Goal: Information Seeking & Learning: Understand process/instructions

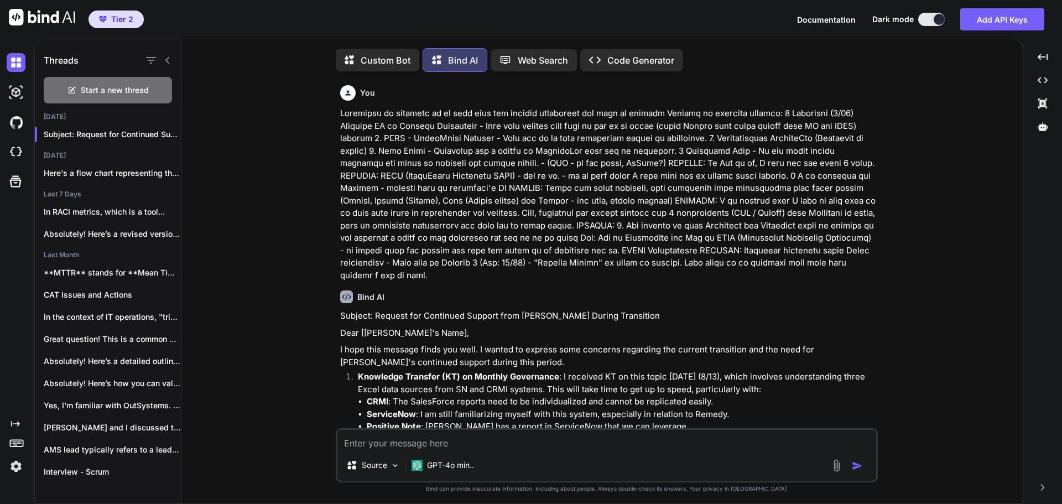
scroll to position [221, 0]
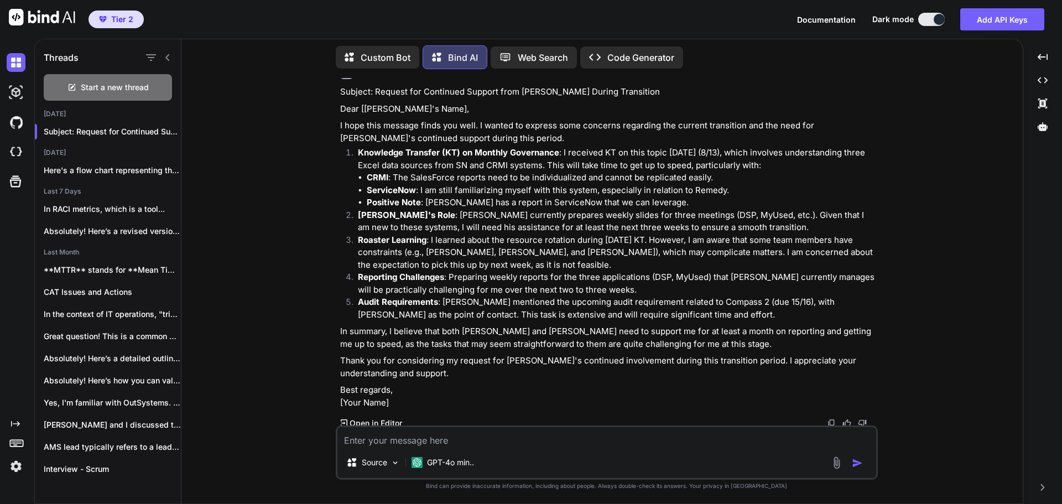
type textarea "H"
type textarea "x"
type textarea "O"
type textarea "x"
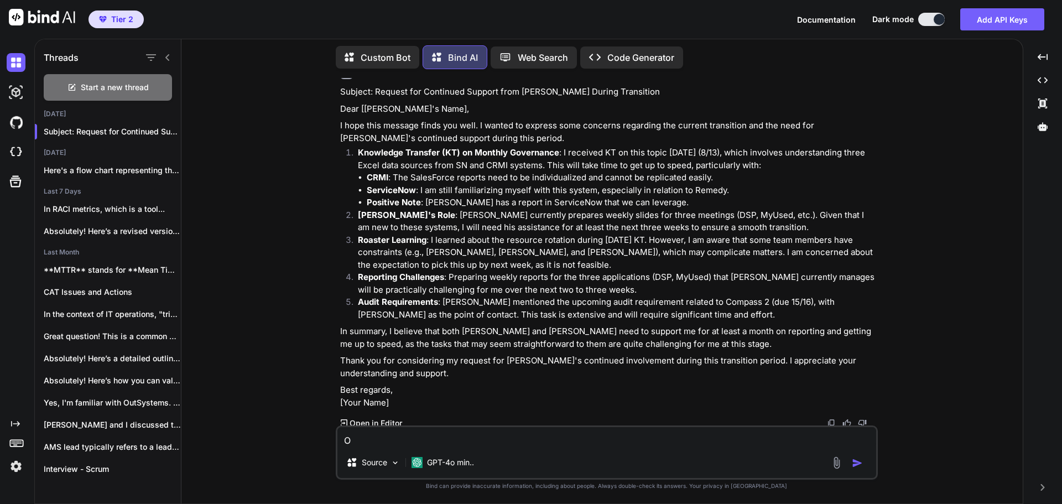
type textarea "Ok"
type textarea "x"
type textarea "Ok,"
type textarea "x"
type textarea "Ok,"
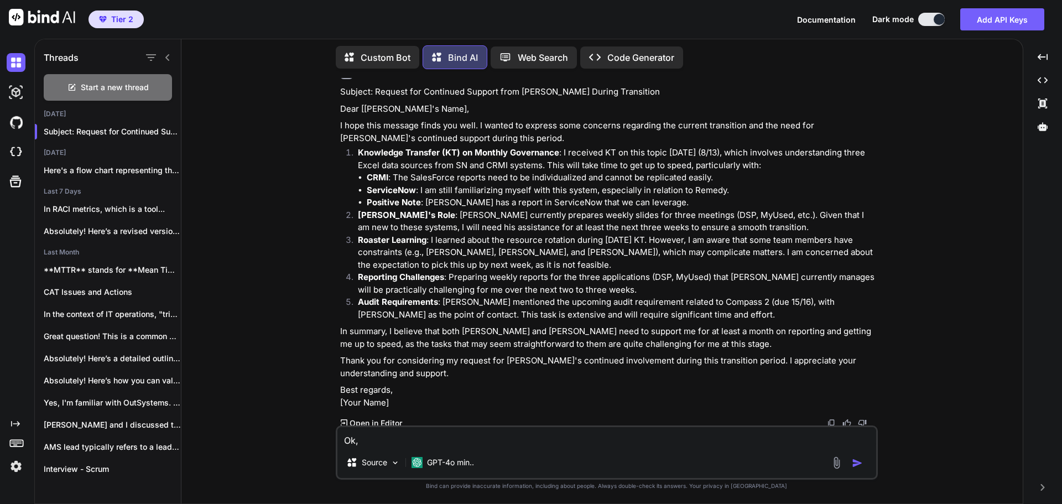
type textarea "x"
type textarea "Ok, h"
type textarea "x"
type textarea "Ok, he"
type textarea "x"
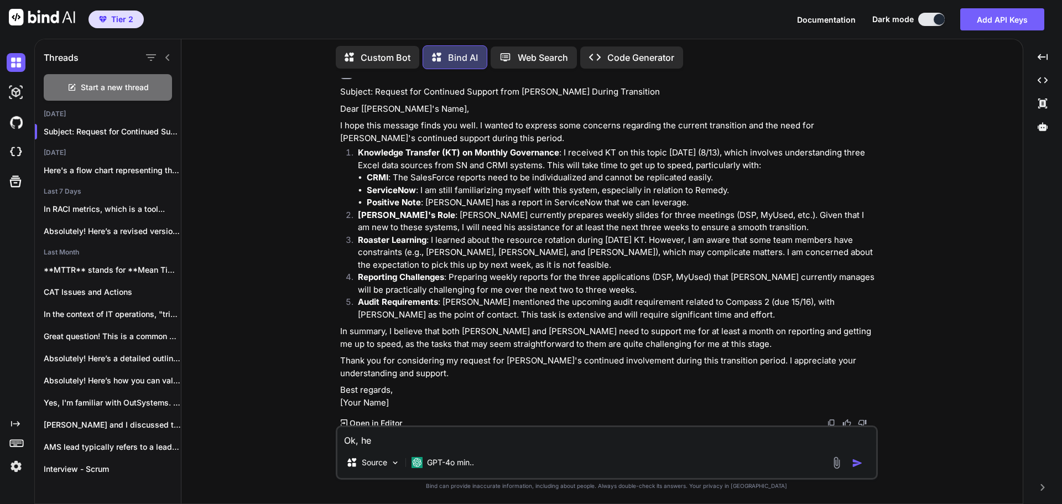
type textarea "Ok, her"
type textarea "x"
type textarea "Ok, here"
type textarea "x"
type textarea "Ok, here"
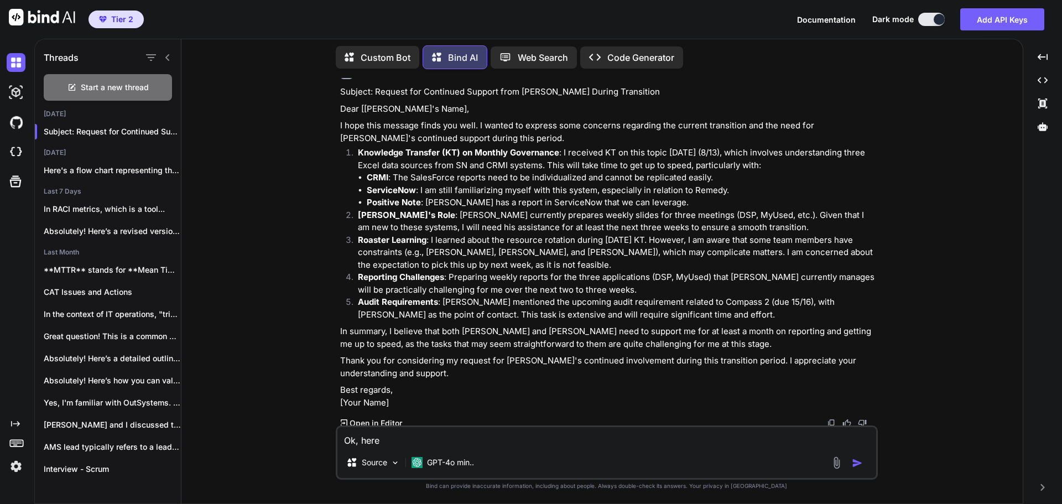
type textarea "x"
type textarea "Ok, here a"
type textarea "x"
type textarea "Ok, here"
type textarea "x"
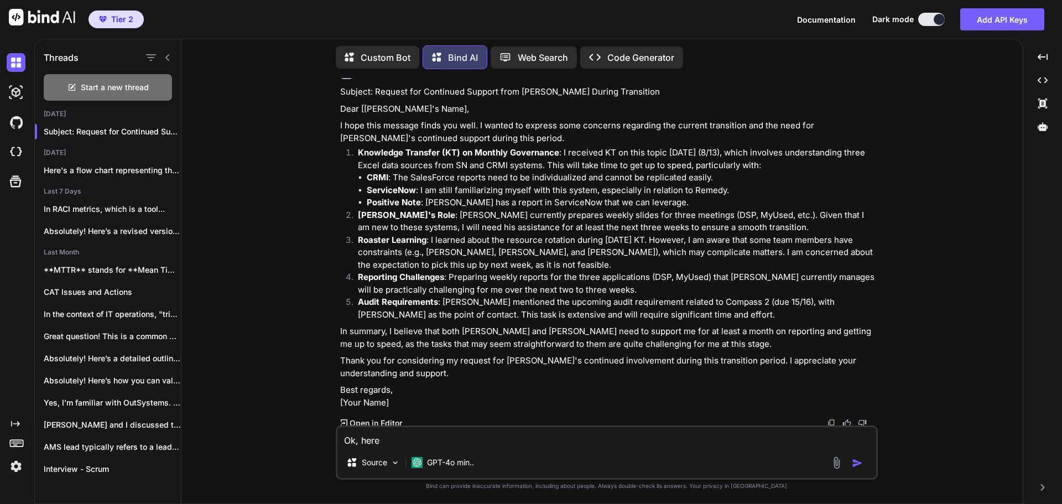
type textarea "Ok, here i"
type textarea "x"
type textarea "Ok, here is"
type textarea "x"
type textarea "Ok, here is"
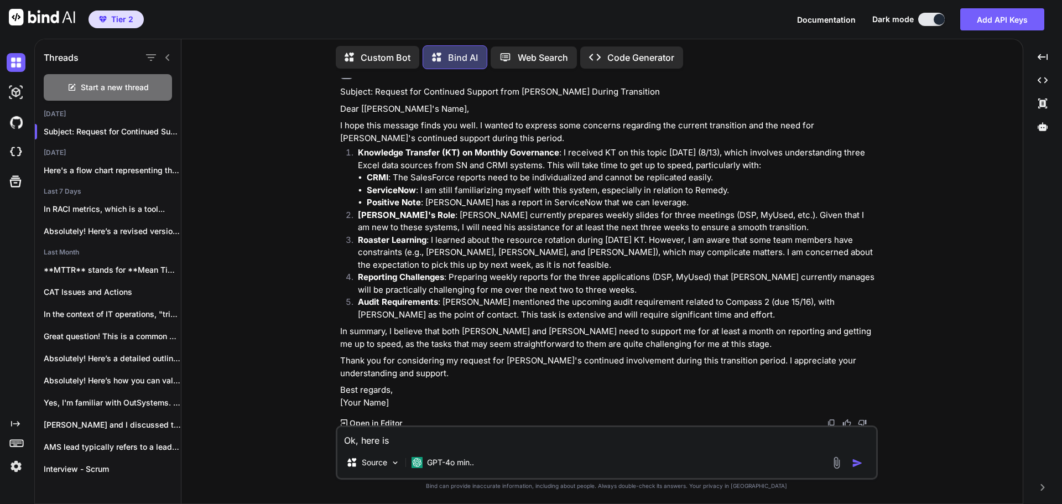
type textarea "x"
type textarea "Ok, here is a"
type textarea "x"
type textarea "Ok, here is a"
type textarea "x"
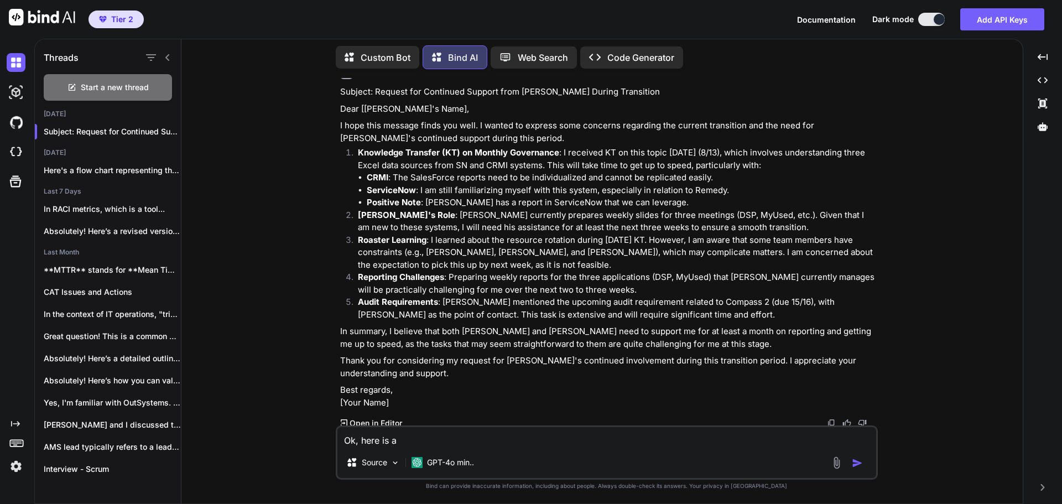
type textarea "Ok, here is a V"
type textarea "x"
type textarea "Ok, here is a VL"
type textarea "x"
type textarea "Ok, here is a VLo"
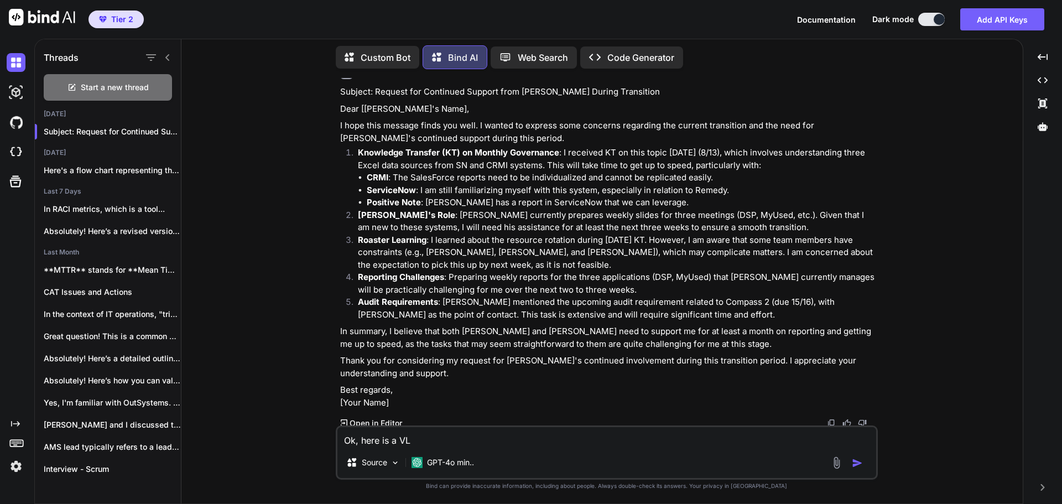
type textarea "x"
type textarea "Ok, here is a VLop"
type textarea "x"
type textarea "Ok, here is a VLo"
type textarea "x"
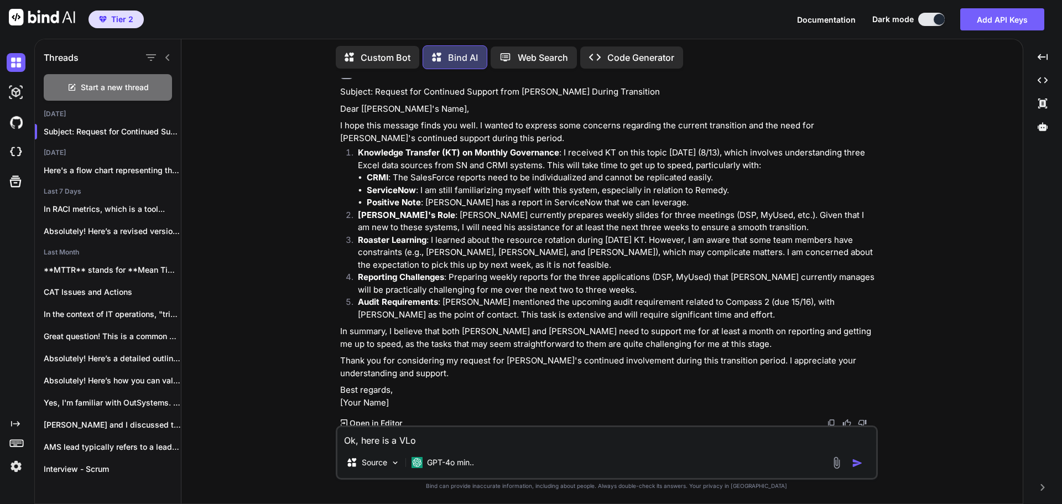
type textarea "Ok, here is a VLoo"
type textarea "x"
type textarea "Ok, here is a VLook"
type textarea "x"
type textarea "Ok, here is a VLooku"
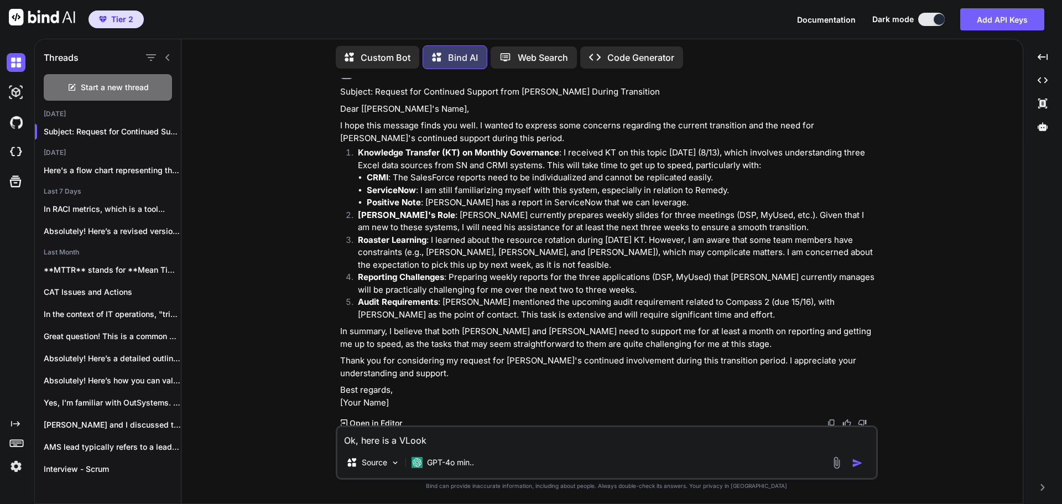
type textarea "x"
type textarea "Ok, here is a VLookup"
type textarea "x"
type textarea "Ok, here is a VLookup."
type textarea "x"
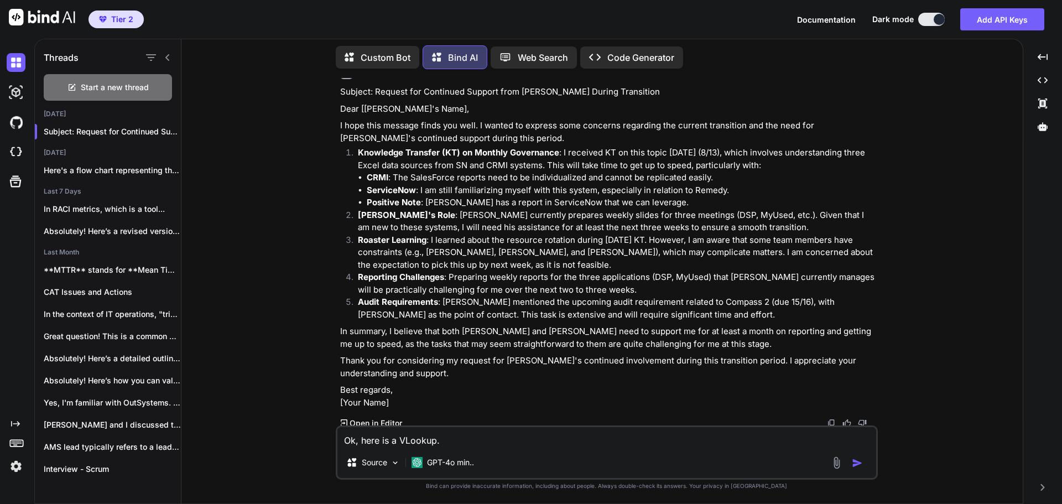
type textarea "Ok, here is a VLookup."
type textarea "x"
type textarea "Ok, here is a VLookup. C"
type textarea "x"
type textarea "Ok, here is a VLookup. Ca"
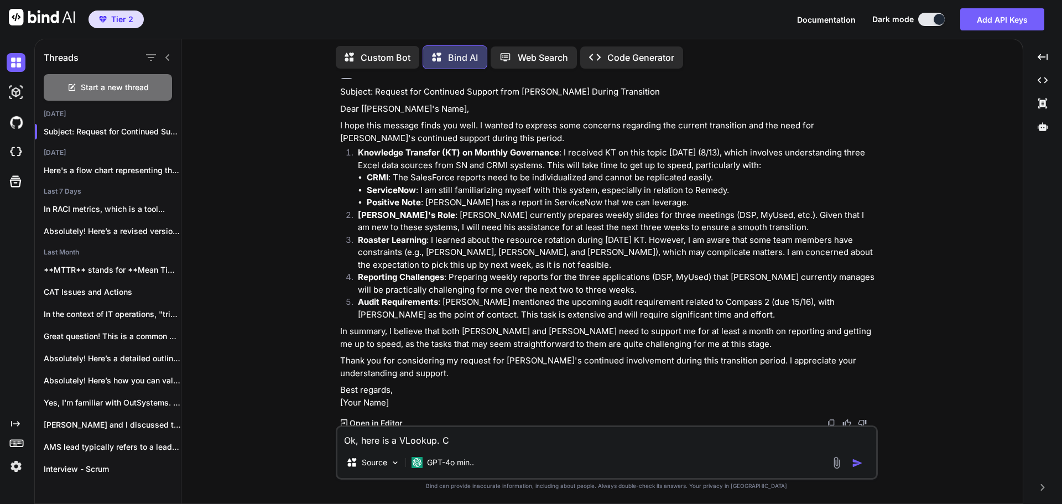
type textarea "x"
type textarea "Ok, here is a VLookup. Can"
type textarea "x"
type textarea "Ok, here is a VLookup. Can"
type textarea "x"
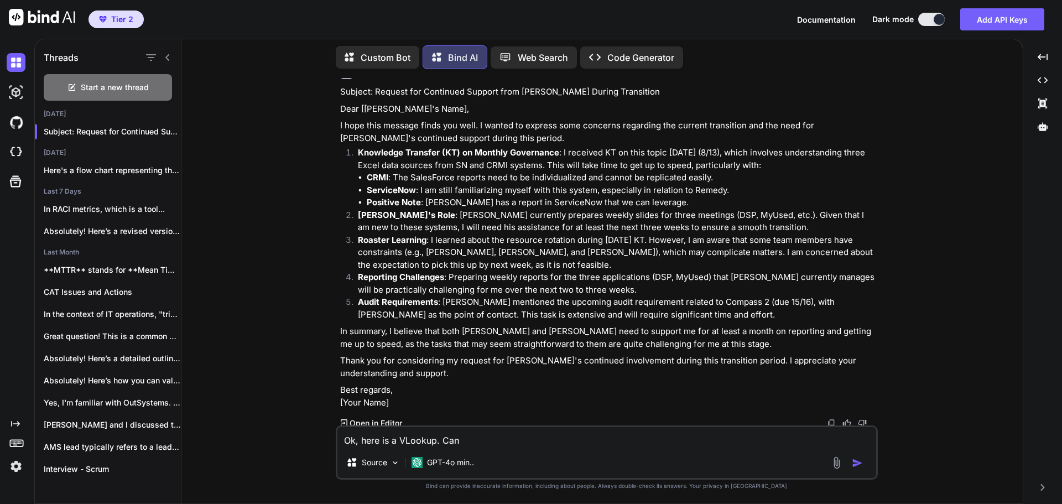
type textarea "Ok, here is a VLookup. Can y"
type textarea "x"
type textarea "Ok, here is a VLookup. Can yo"
type textarea "x"
type textarea "Ok, here is a VLookup. Can you"
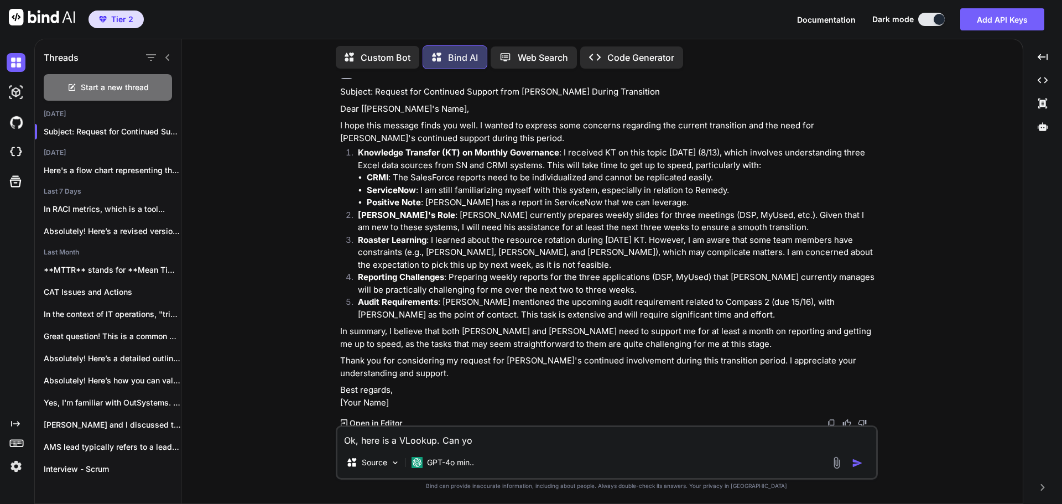
type textarea "x"
type textarea "Ok, here is a VLookup. Can you"
type textarea "x"
type textarea "Ok, here is a VLookup. Can you t"
type textarea "x"
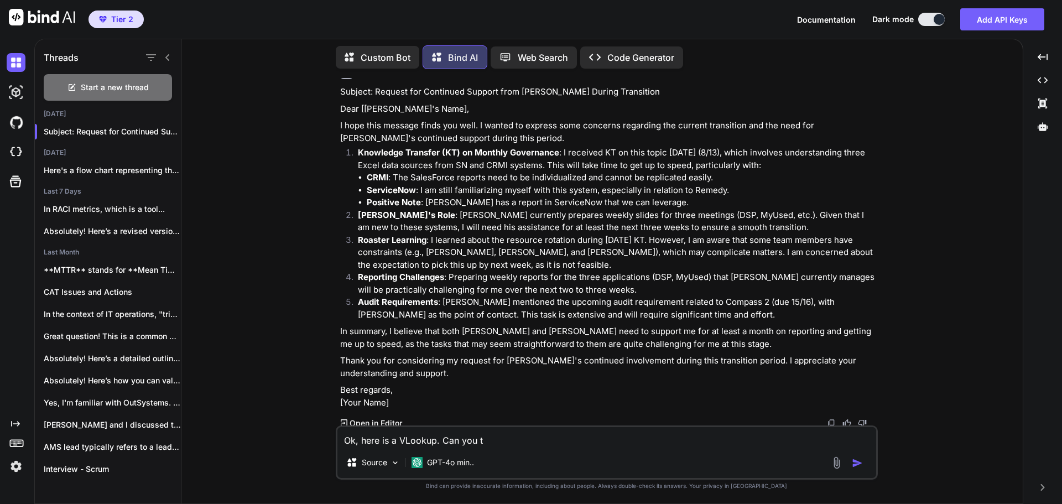
type textarea "Ok, here is a VLookup. Can you te"
type textarea "x"
type textarea "Ok, here is a VLookup. Can you te,"
type textarea "x"
type textarea "Ok, here is a VLookup. Can you te,,"
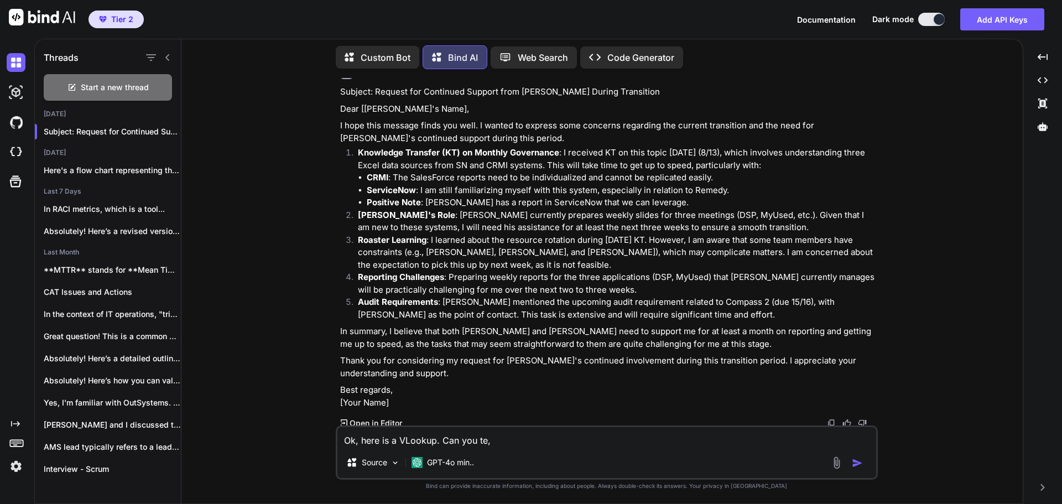
type textarea "x"
type textarea "Ok, here is a VLookup. Can you te,,"
type textarea "x"
type textarea "Ok, here is a VLookup. Can you te,,"
type textarea "x"
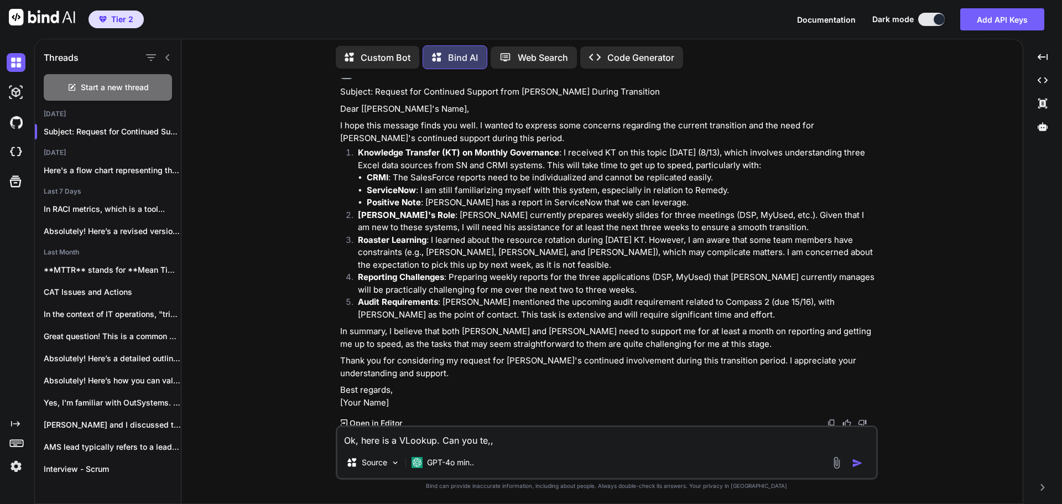
type textarea "Ok, here is a VLookup. Can you te,"
type textarea "x"
type textarea "Ok, here is a VLookup. Can you te"
type textarea "x"
type textarea "Ok, here is a VLookup. Can you tel"
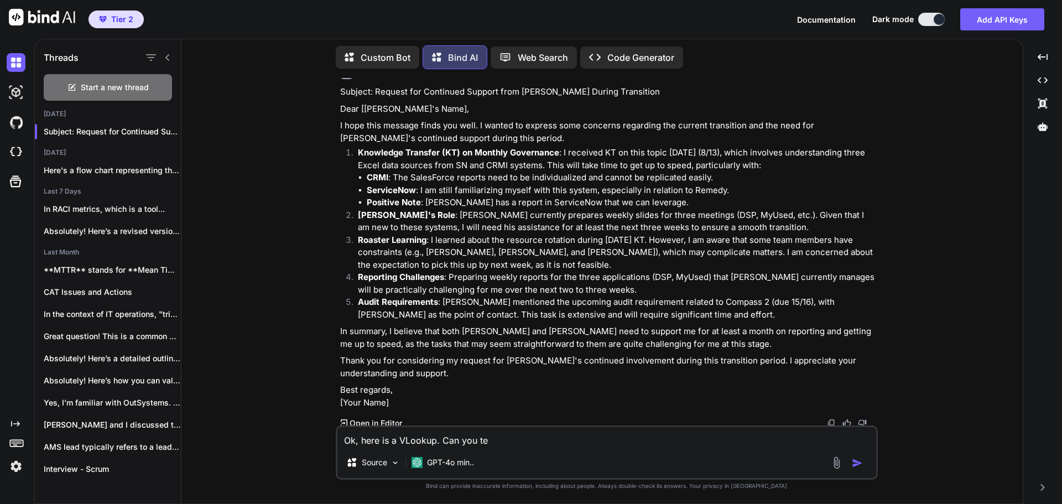
type textarea "x"
type textarea "Ok, here is a VLookup. Can you tell"
type textarea "x"
type textarea "Ok, here is a VLookup. Can you tell"
type textarea "x"
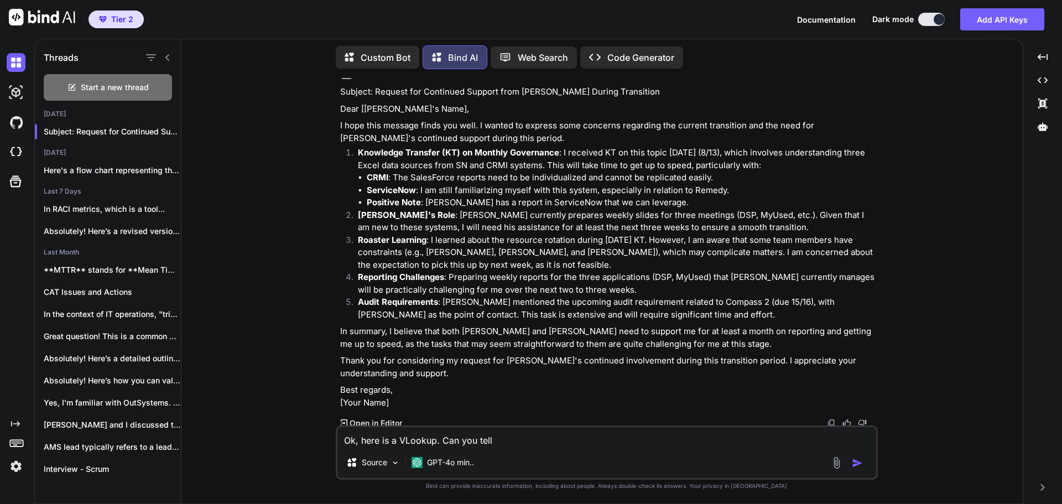
type textarea "Ok, here is a VLookup. Can you tell m"
type textarea "x"
type textarea "Ok, here is a VLookup. Can you tell me"
type textarea "x"
type textarea "Ok, here is a VLookup. Can you tell me"
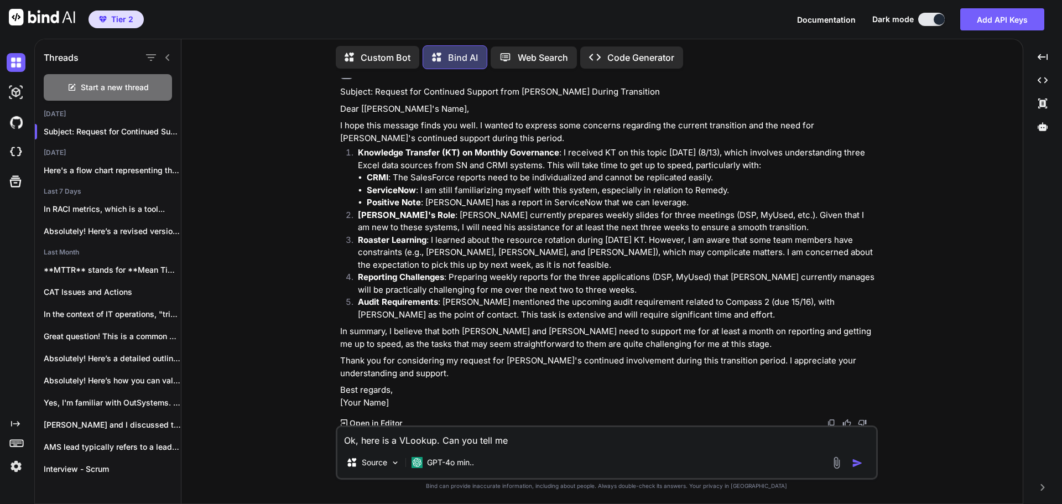
type textarea "x"
type textarea "Ok, here is a VLookup. Can you tell me w"
type textarea "x"
type textarea "Ok, here is a VLookup. Can you tell me wh"
type textarea "x"
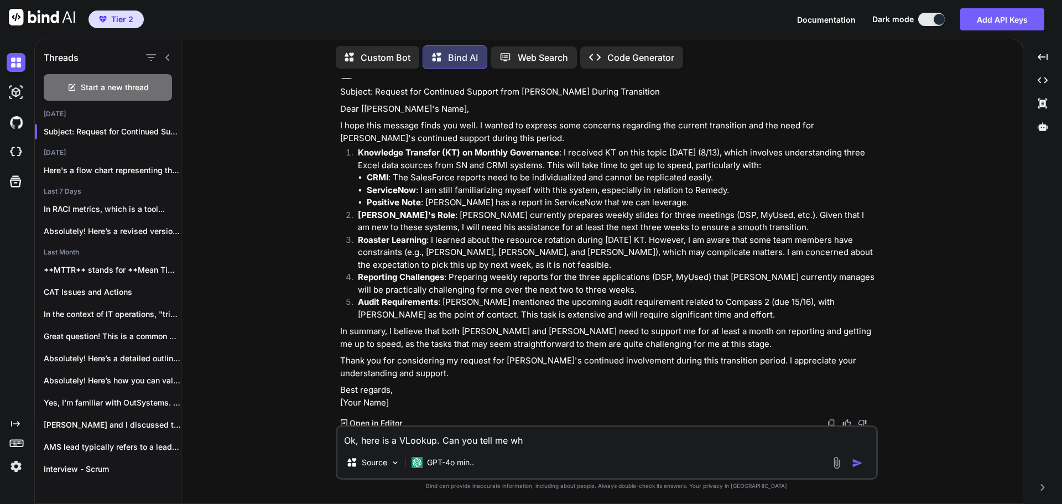
type textarea "Ok, here is a VLookup. Can you tell me wha"
type textarea "x"
type textarea "Ok, here is a VLookup. Can you tell me what"
type textarea "x"
type textarea "Ok, here is a VLookup. Can you tell me what'"
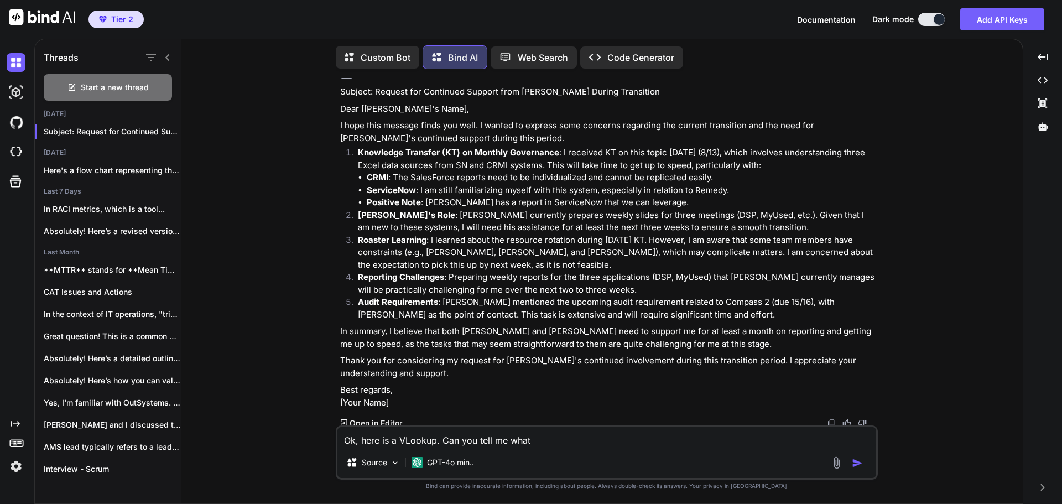
type textarea "x"
type textarea "Ok, here is a VLookup. Can you tell me what's"
type textarea "x"
type textarea "Ok, here is a VLookup. Can you tell me what's"
type textarea "x"
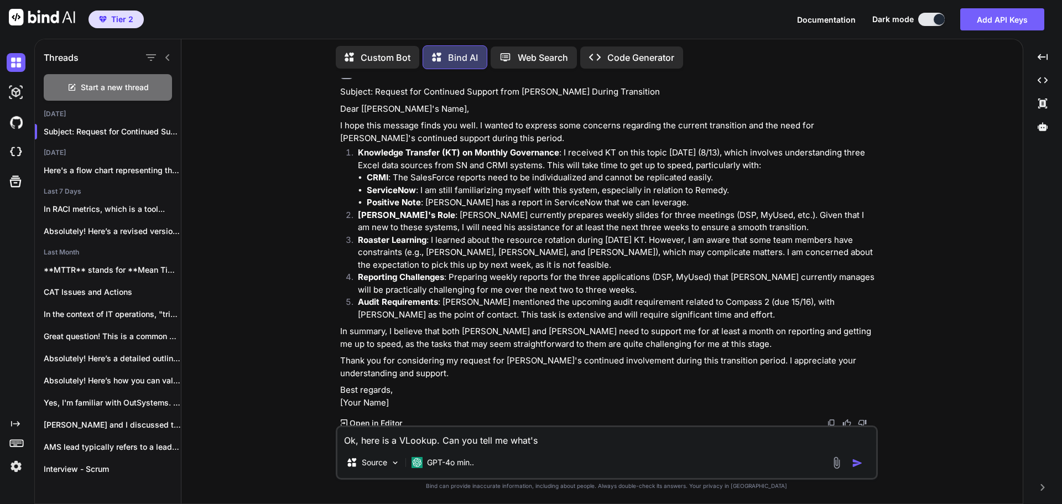
type textarea "Ok, here is a VLookup. Can you tell me what's i"
type textarea "x"
type textarea "Ok, here is a VLookup. Can you tell me what's it"
type textarea "x"
type textarea "Ok, here is a VLookup. Can you tell me what's it"
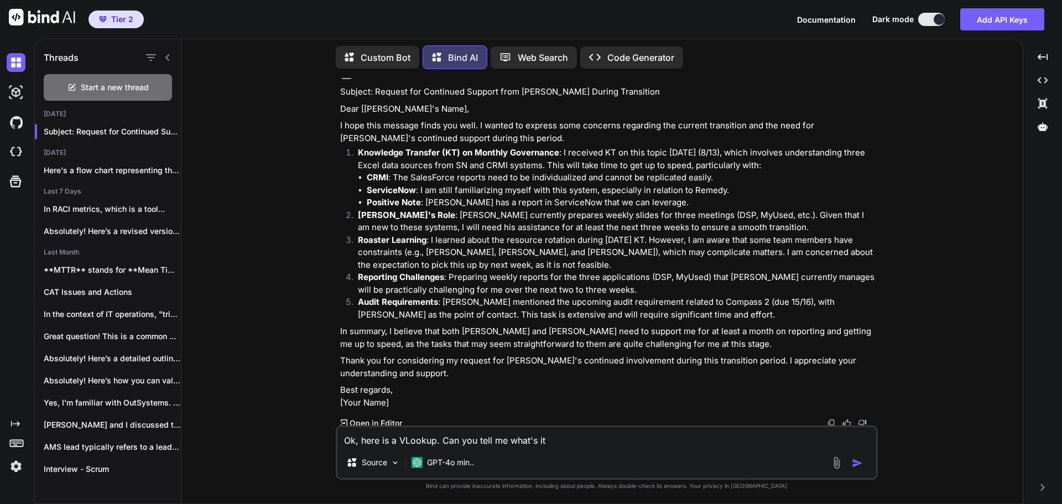
type textarea "x"
type textarea "Ok, here is a VLookup. Can you tell me what's it o"
type textarea "x"
type textarea "Ok, here is a VLookup. Can you tell me what's it"
type textarea "x"
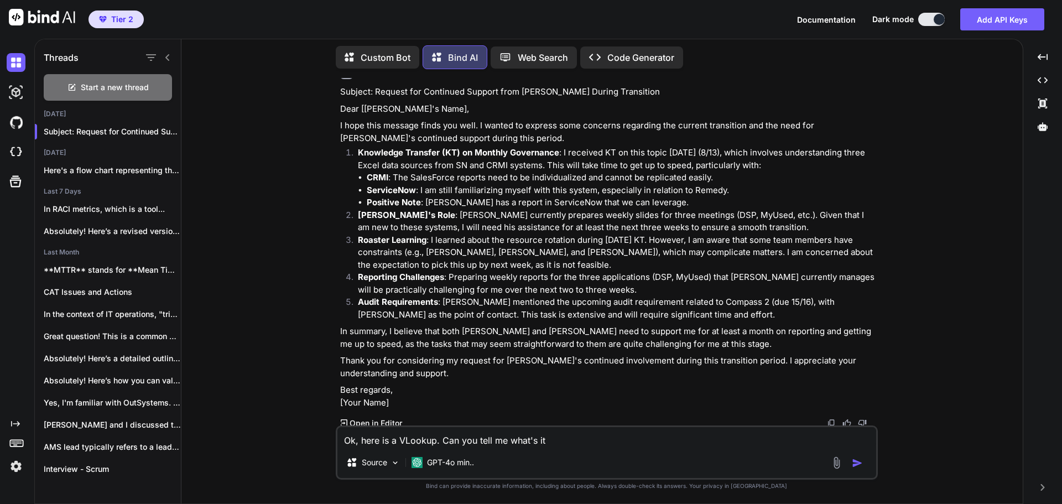
type textarea "Ok, here is a VLookup. Can you tell me what's it d"
type textarea "x"
type textarea "Ok, here is a VLookup. Can you tell me what's it do"
type textarea "x"
type textarea "Ok, here is a VLookup. Can you tell me what's it doi"
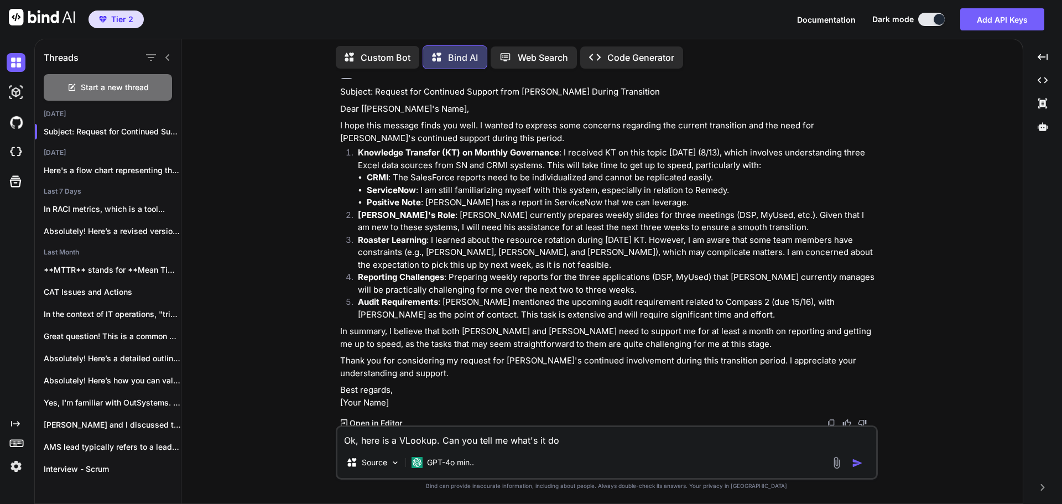
type textarea "x"
type textarea "Ok, here is a VLookup. Can you tell me what's it doin"
type textarea "x"
type textarea "Ok, here is a VLookup. Can you tell me what's it doing"
type textarea "x"
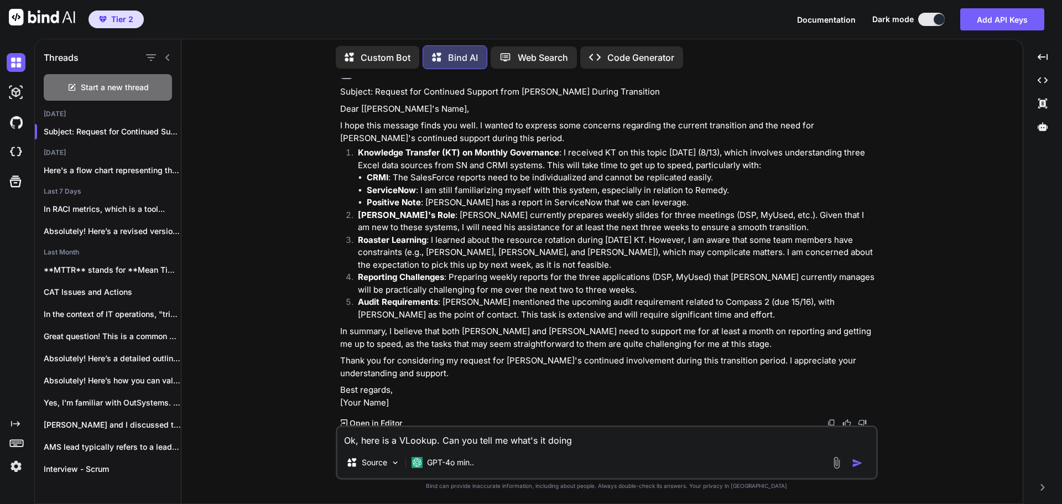
type textarea "Ok, here is a VLookup. Can you tell me what's it doing?"
type textarea "x"
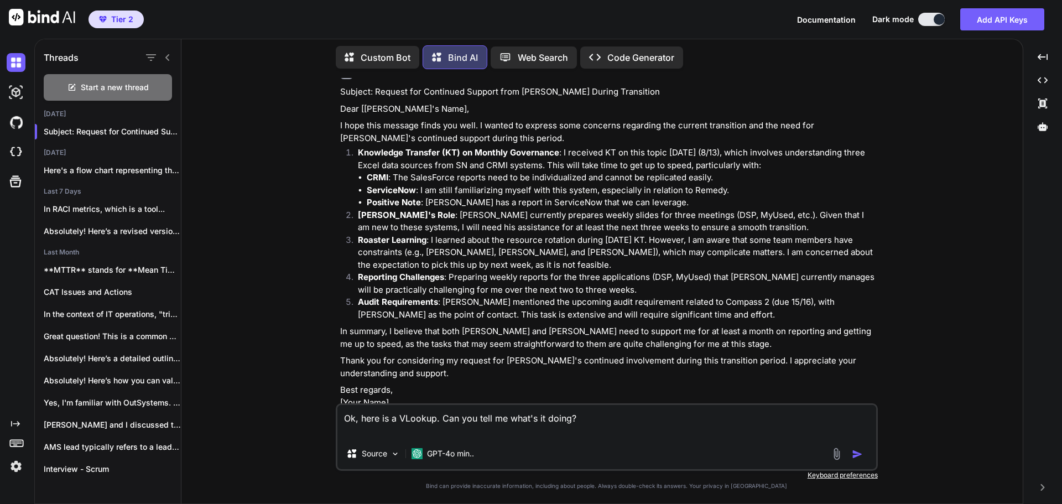
type textarea "Ok, here is a VLookup. Can you tell me what's it doing? =VLOOKUP(A2,'https://[D…"
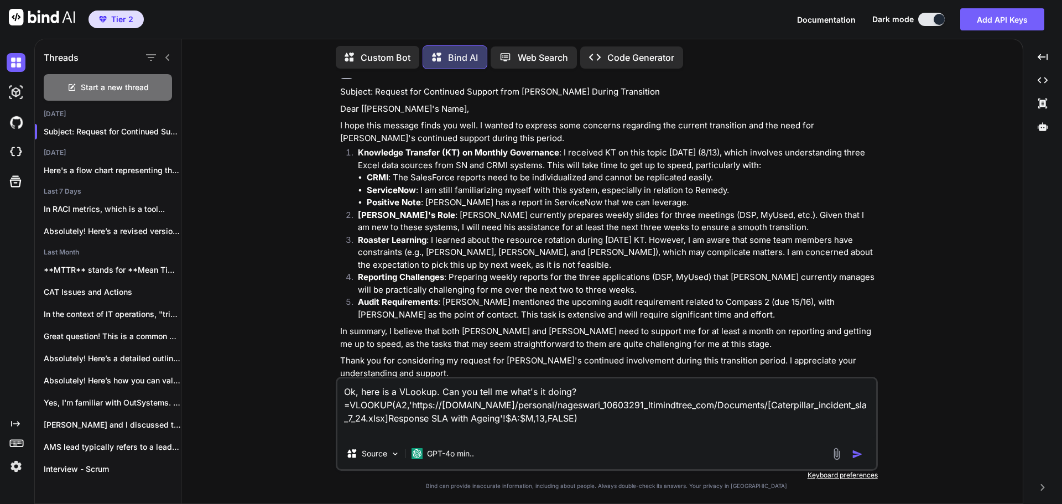
type textarea "x"
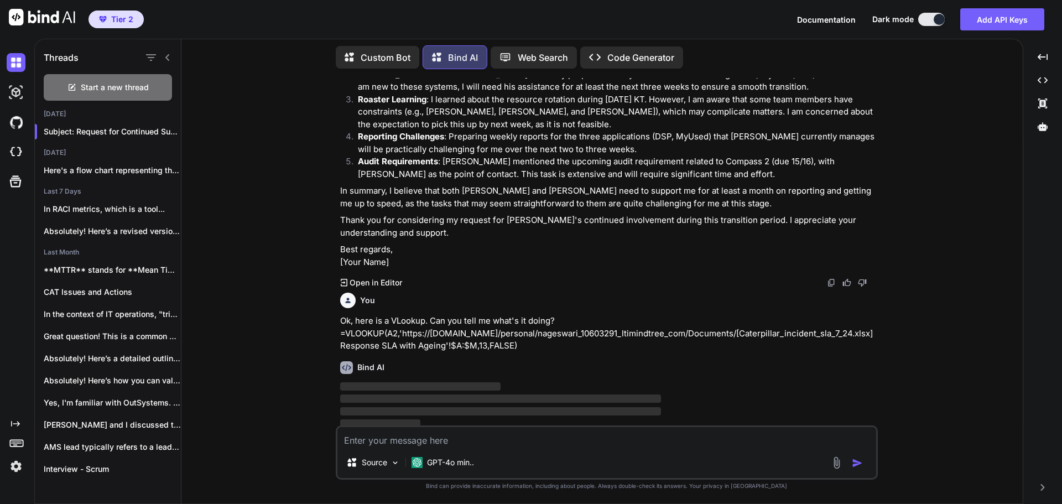
scroll to position [379, 0]
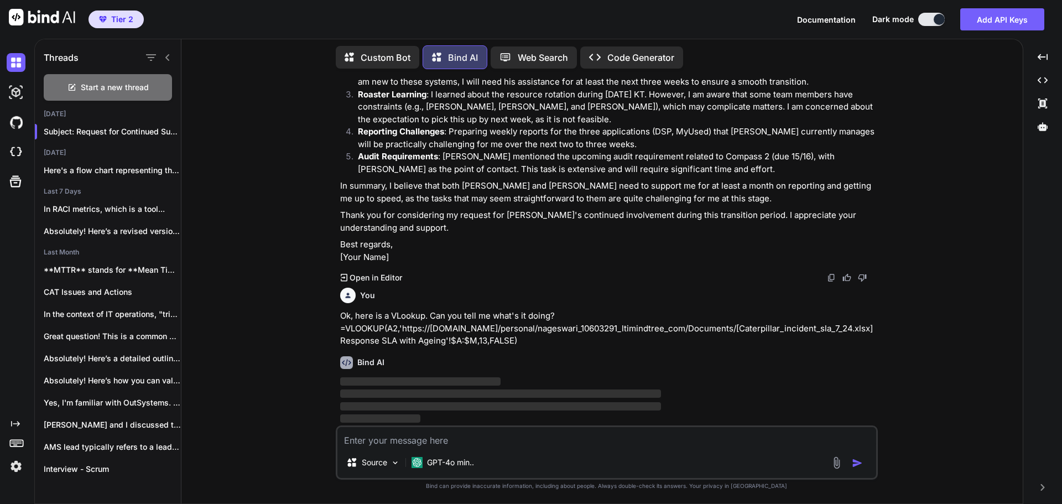
type textarea "x"
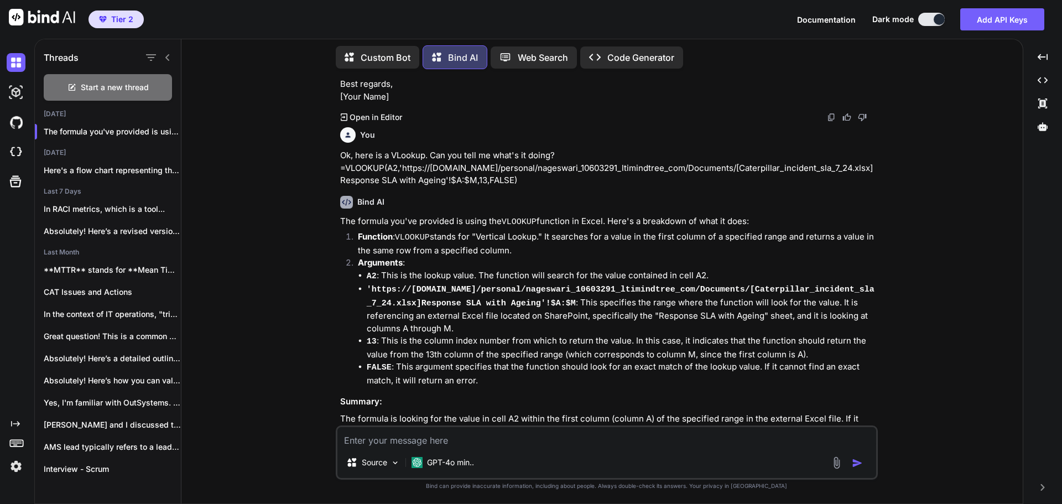
scroll to position [545, 0]
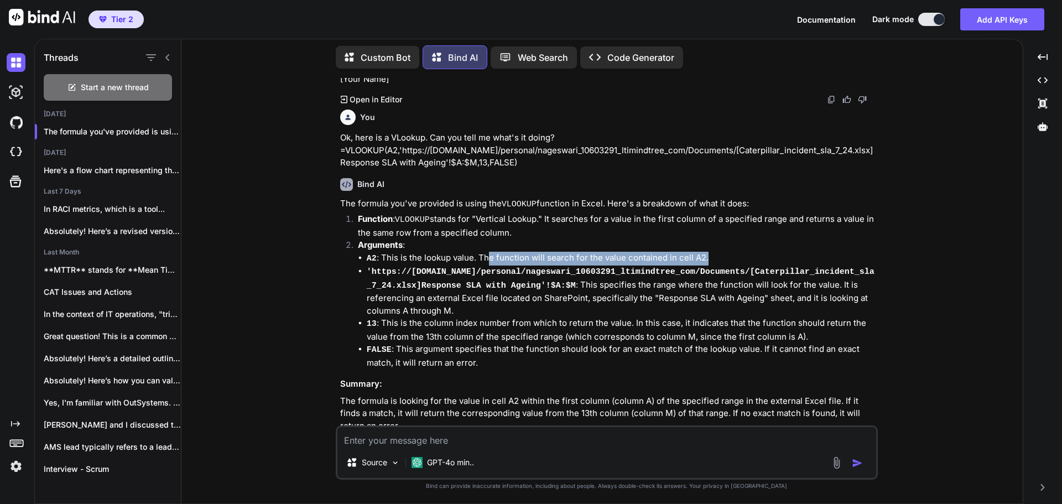
drag, startPoint x: 488, startPoint y: 269, endPoint x: 704, endPoint y: 271, distance: 216.4
click at [704, 266] on li "A2 : This is the lookup value. The function will search for the value contained…" at bounding box center [621, 259] width 509 height 14
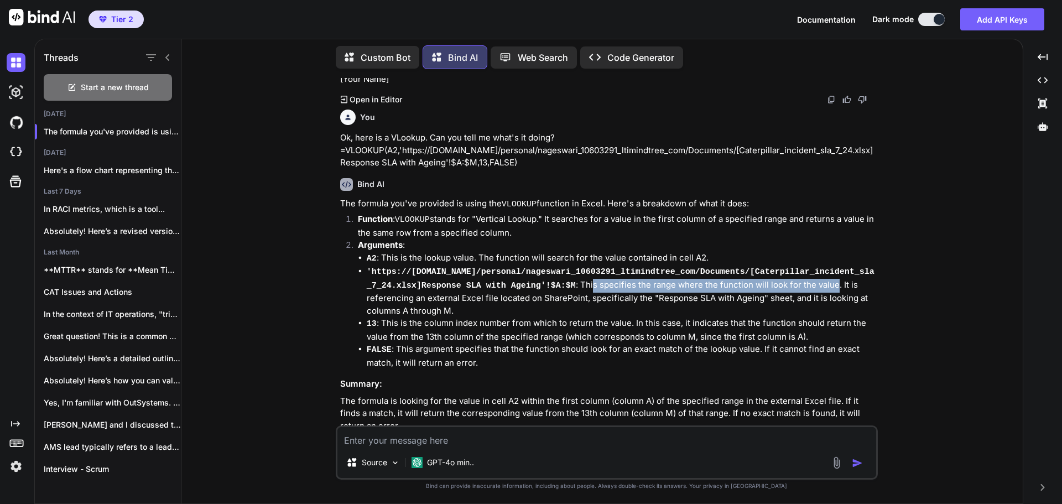
drag, startPoint x: 511, startPoint y: 304, endPoint x: 753, endPoint y: 310, distance: 241.3
click at [753, 310] on li "'https://[DOMAIN_NAME]/personal/nageswari_10603291_ltimindtree_com/Documents/[C…" at bounding box center [621, 291] width 509 height 52
click at [484, 329] on li "13 : This is the column index number from which to return the value. In this ca…" at bounding box center [621, 330] width 509 height 26
click at [435, 317] on li "'https://[DOMAIN_NAME]/personal/nageswari_10603291_ltimindtree_com/Documents/[C…" at bounding box center [621, 291] width 509 height 52
drag, startPoint x: 558, startPoint y: 318, endPoint x: 657, endPoint y: 319, distance: 99.1
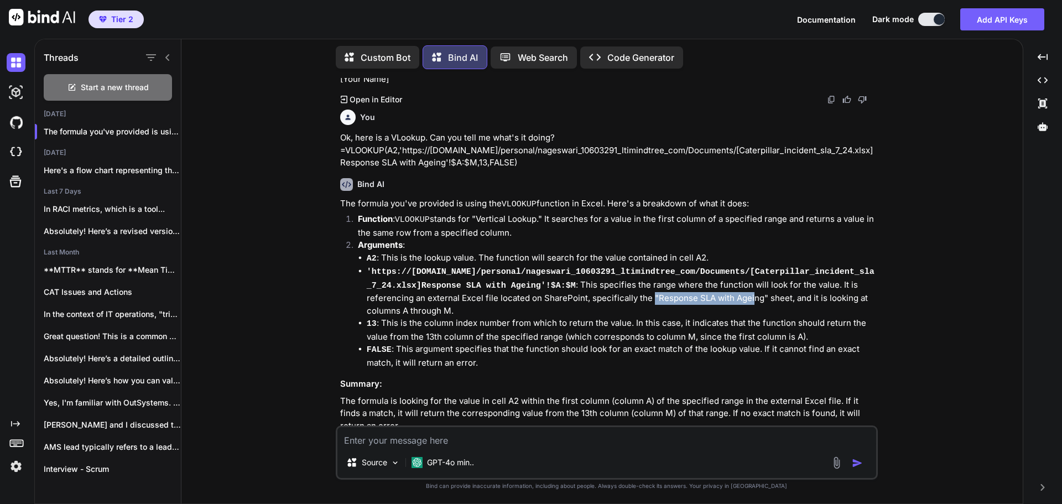
click at [657, 317] on li "'https://[DOMAIN_NAME]/personal/nageswari_10603291_ltimindtree_com/Documents/[C…" at bounding box center [621, 291] width 509 height 52
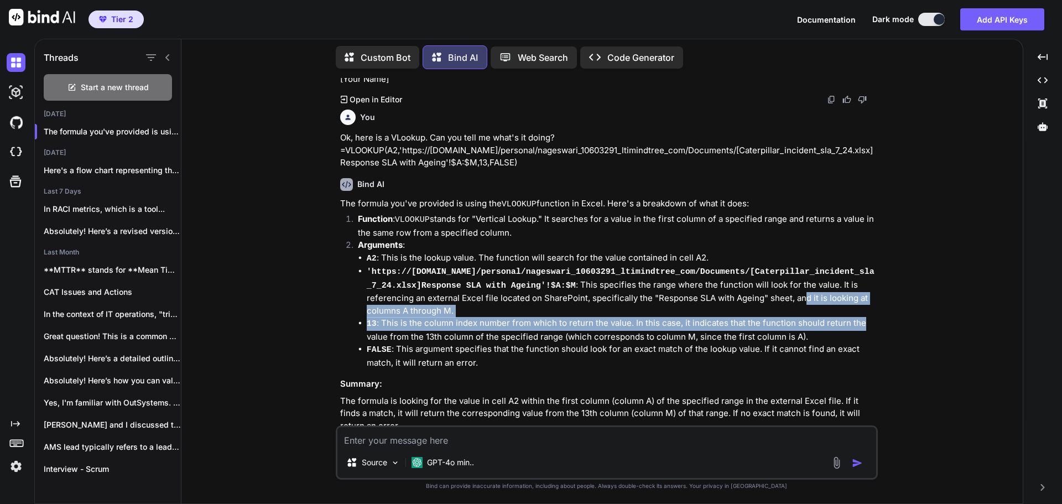
drag, startPoint x: 708, startPoint y: 314, endPoint x: 863, endPoint y: 332, distance: 155.4
click at [863, 332] on ul "A2 : This is the lookup value. The function will search for the value contained…" at bounding box center [617, 311] width 518 height 118
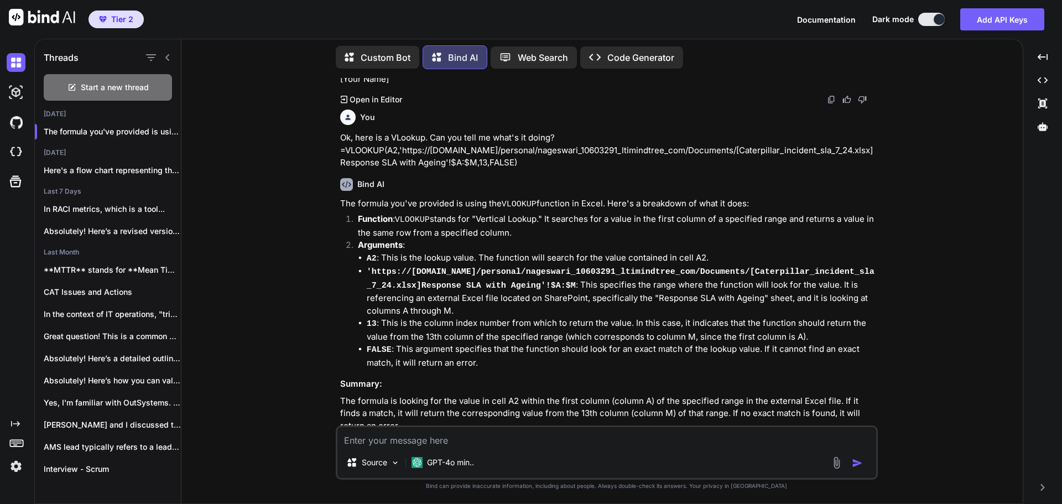
click at [480, 343] on li "13 : This is the column index number from which to return the value. In this ca…" at bounding box center [621, 330] width 509 height 26
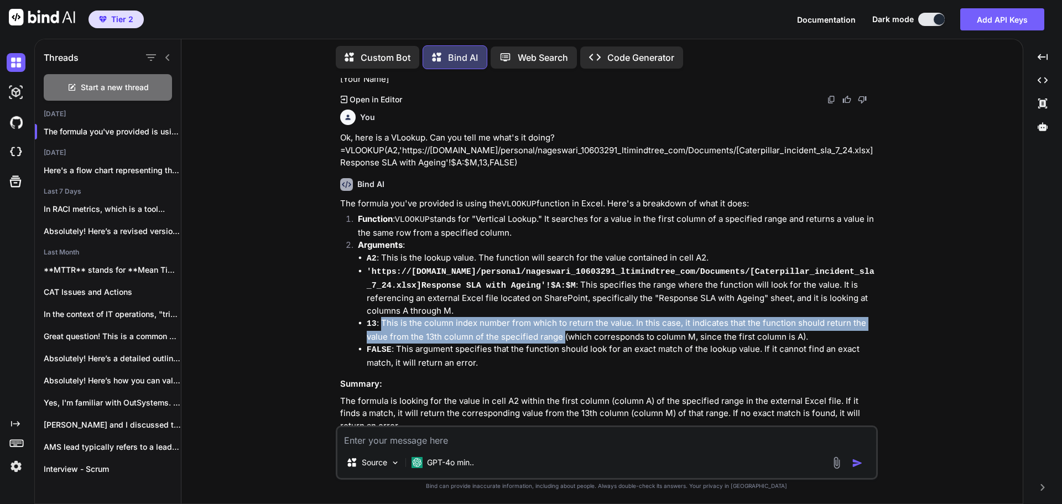
drag, startPoint x: 382, startPoint y: 330, endPoint x: 563, endPoint y: 343, distance: 181.4
click at [563, 343] on li "13 : This is the column index number from which to return the value. In this ca…" at bounding box center [621, 330] width 509 height 26
click at [711, 361] on li "FALSE : This argument specifies that the function should look for an exact matc…" at bounding box center [621, 356] width 509 height 26
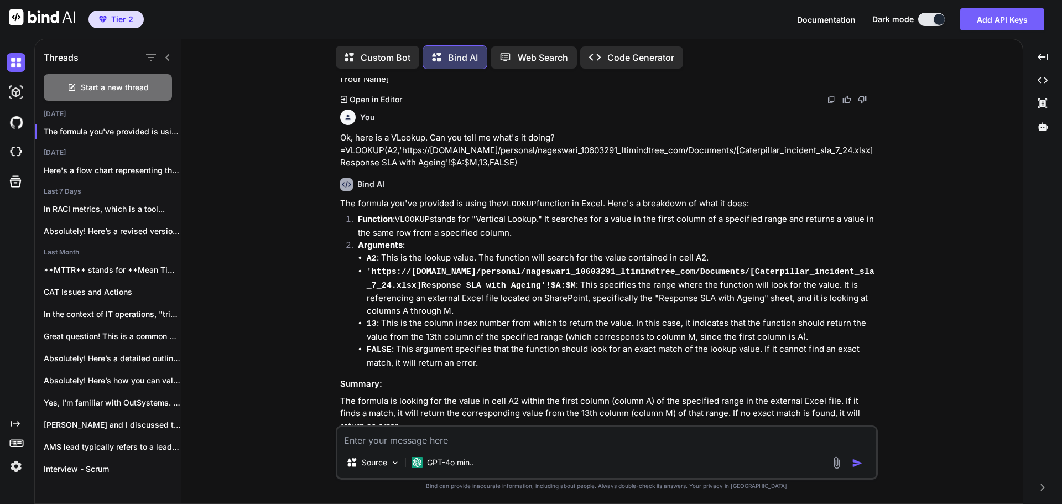
scroll to position [577, 0]
